Goal: Transaction & Acquisition: Book appointment/travel/reservation

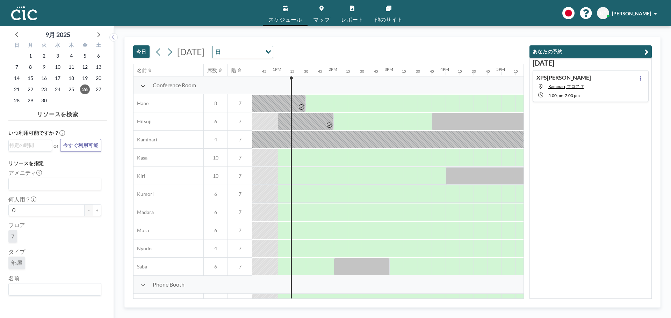
scroll to position [0, 713]
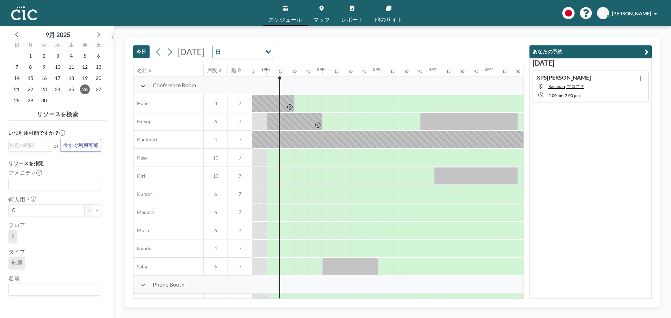
click at [140, 88] on div "Conference Room" at bounding box center [192, 86] width 118 height 18
click at [142, 88] on icon at bounding box center [142, 86] width 5 height 6
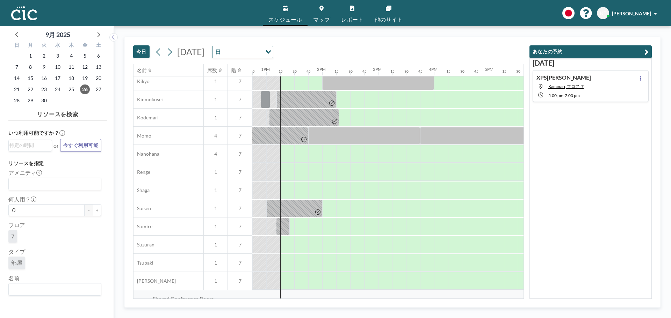
scroll to position [121, 713]
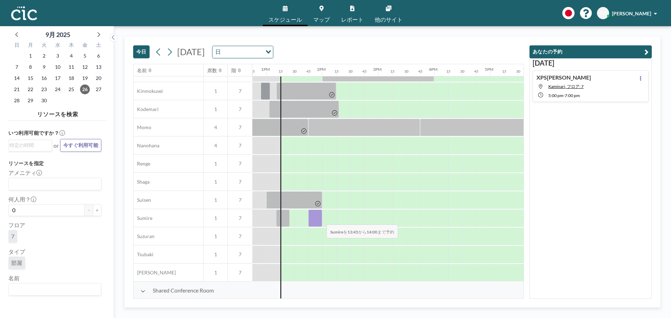
click at [321, 220] on div at bounding box center [315, 218] width 14 height 17
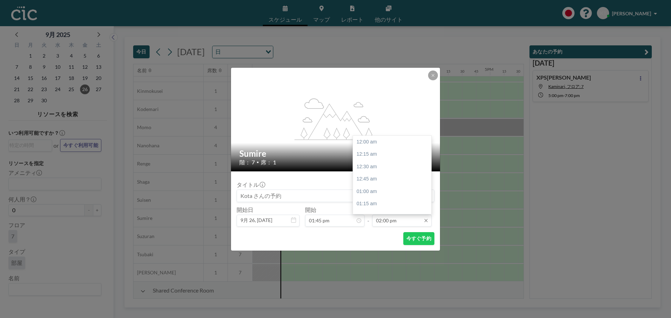
scroll to position [696, 0]
click at [384, 221] on input "02:00 pm" at bounding box center [401, 221] width 59 height 12
click at [391, 199] on div "03:15 pm" at bounding box center [394, 204] width 82 height 13
type input "03:15 pm"
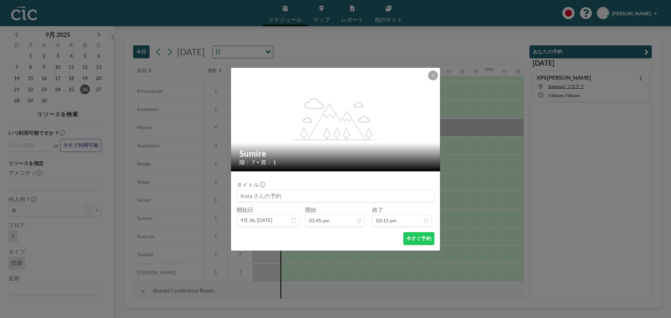
click at [304, 197] on input at bounding box center [335, 196] width 197 height 12
type input "XPS[PERSON_NAME]"
click at [423, 236] on button "今すぐ予約" at bounding box center [418, 238] width 31 height 13
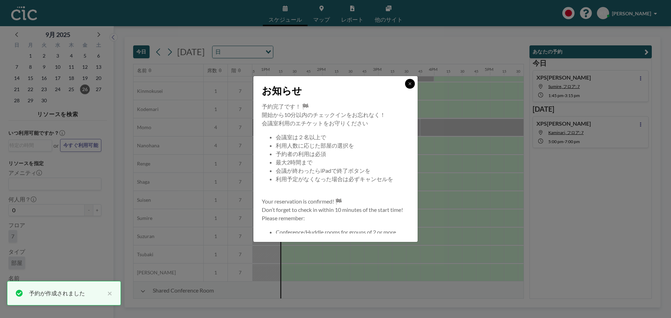
click at [412, 85] on button at bounding box center [410, 84] width 10 height 10
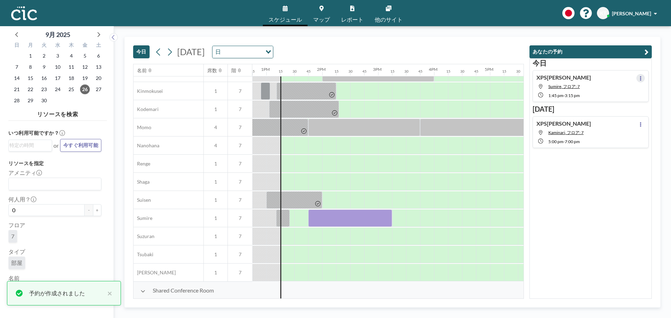
click at [640, 79] on icon at bounding box center [640, 78] width 1 height 5
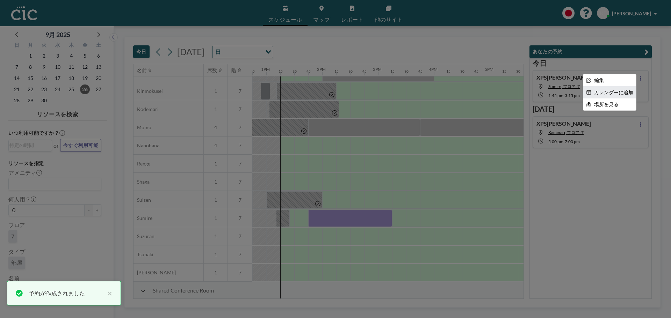
click at [625, 90] on li "カレンダーに追加" at bounding box center [609, 93] width 53 height 12
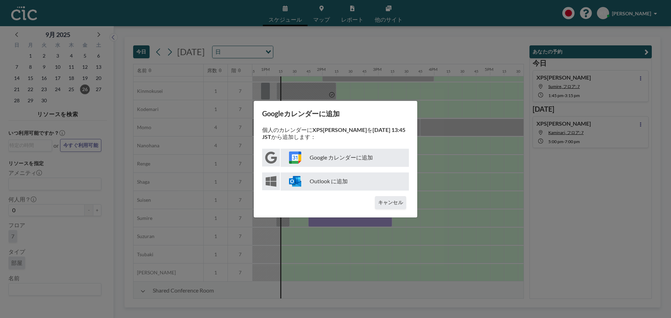
click at [329, 158] on p "Google カレンダーに追加" at bounding box center [345, 158] width 128 height 18
